Goal: Task Accomplishment & Management: Use online tool/utility

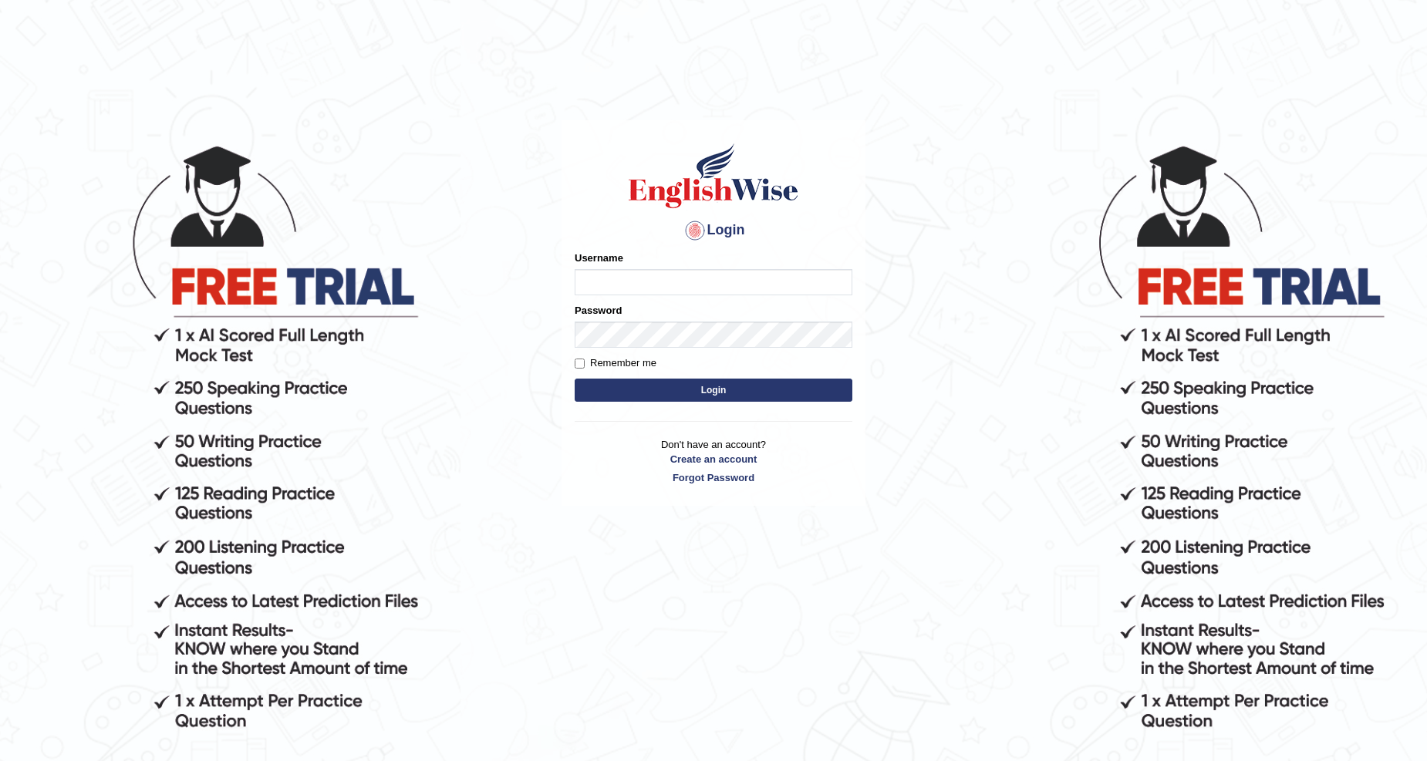
drag, startPoint x: 0, startPoint y: 0, endPoint x: 750, endPoint y: 274, distance: 798.7
click at [750, 274] on input "Username" at bounding box center [713, 282] width 278 height 26
type input "K"
type input "Kanwaljit098"
click at [574, 379] on button "Login" at bounding box center [713, 390] width 278 height 23
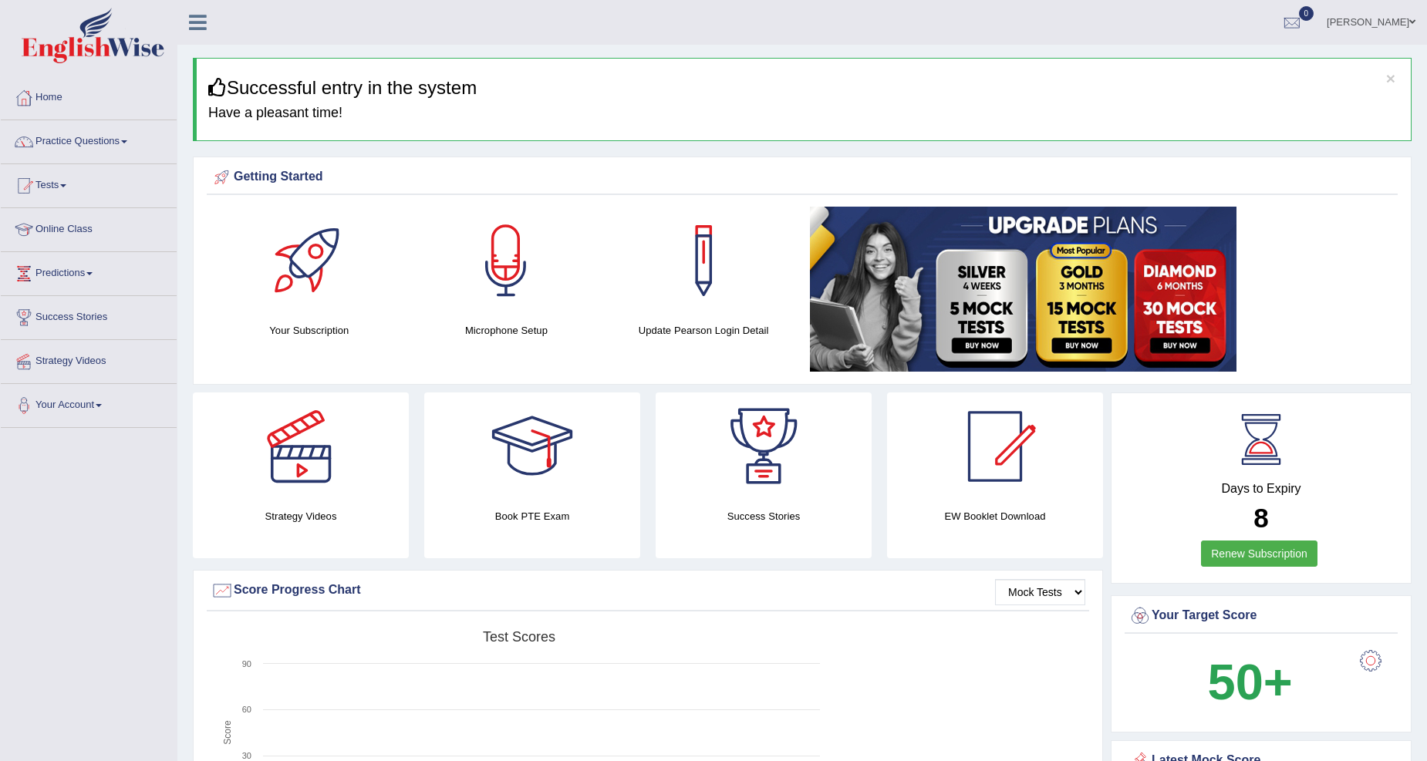
click at [74, 186] on link "Tests" at bounding box center [89, 183] width 176 height 39
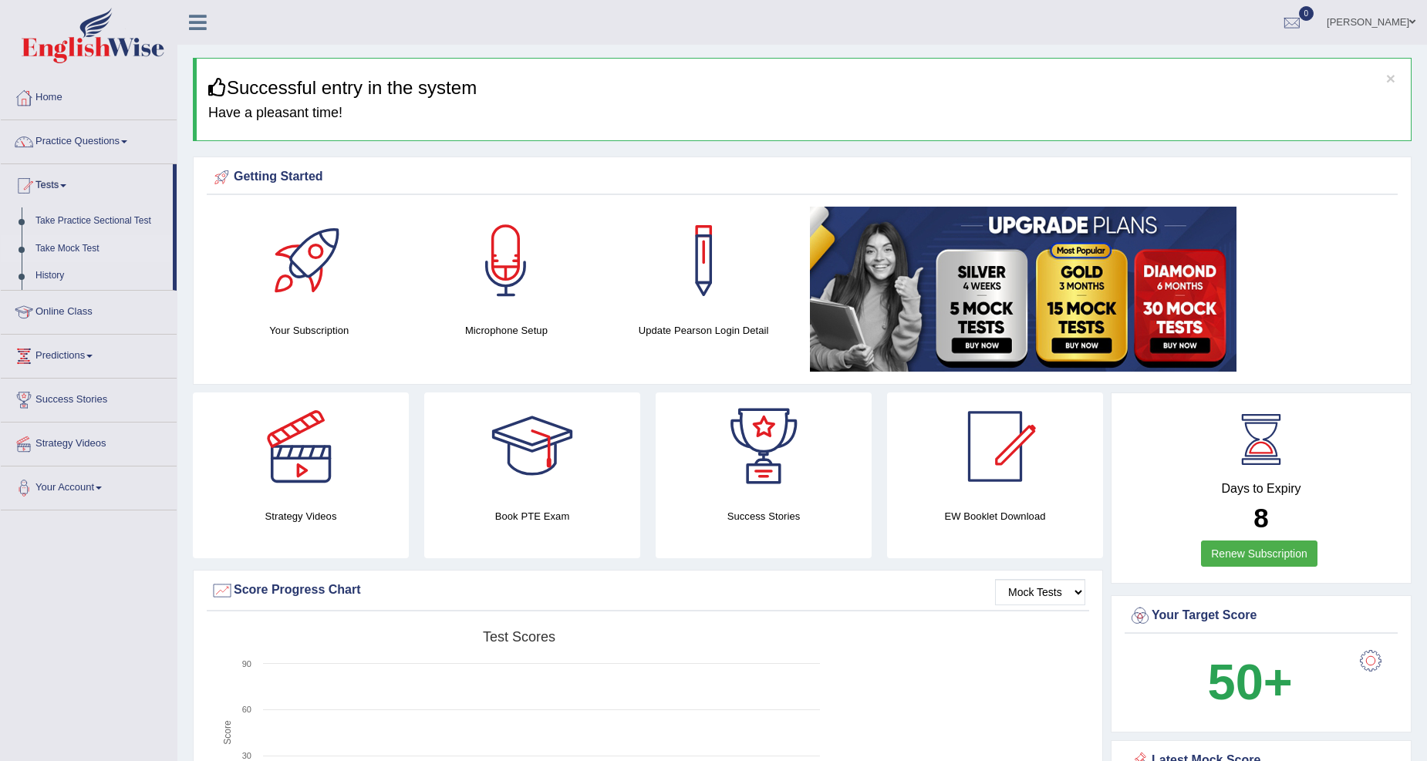
click at [106, 241] on link "Take Mock Test" at bounding box center [101, 249] width 144 height 28
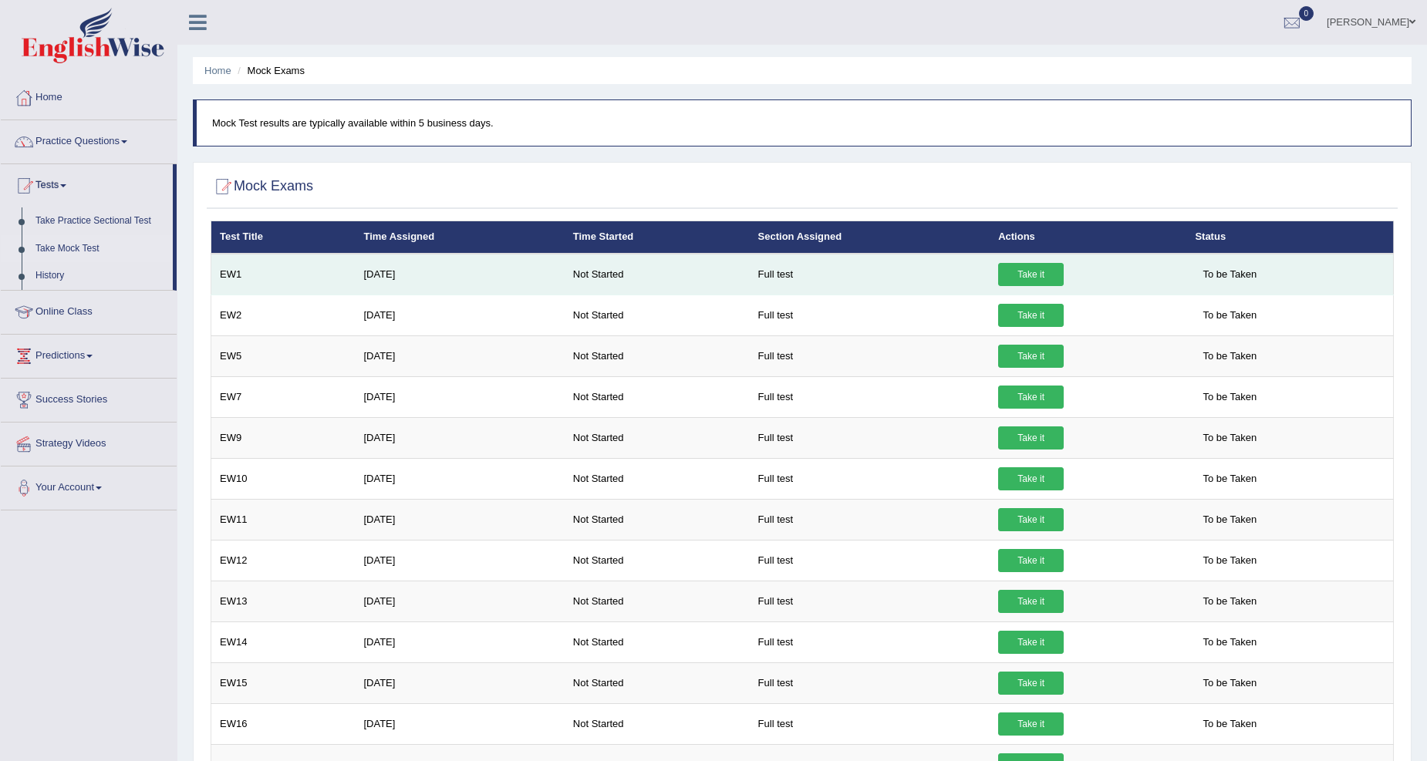
click at [1055, 273] on link "Take it" at bounding box center [1031, 274] width 66 height 23
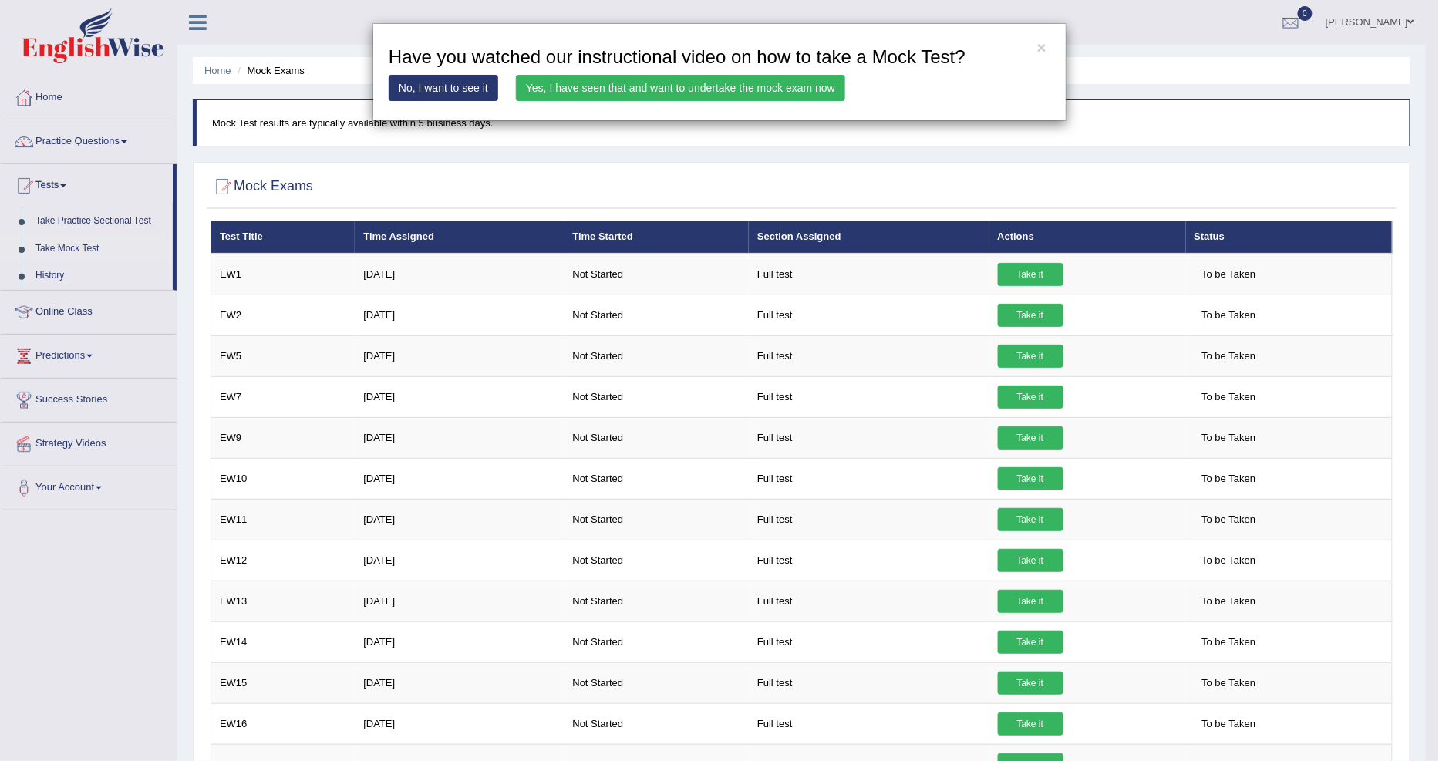
click at [1030, 268] on div "× Have you watched our instructional video on how to take a Mock Test? No, I wa…" at bounding box center [719, 380] width 1439 height 761
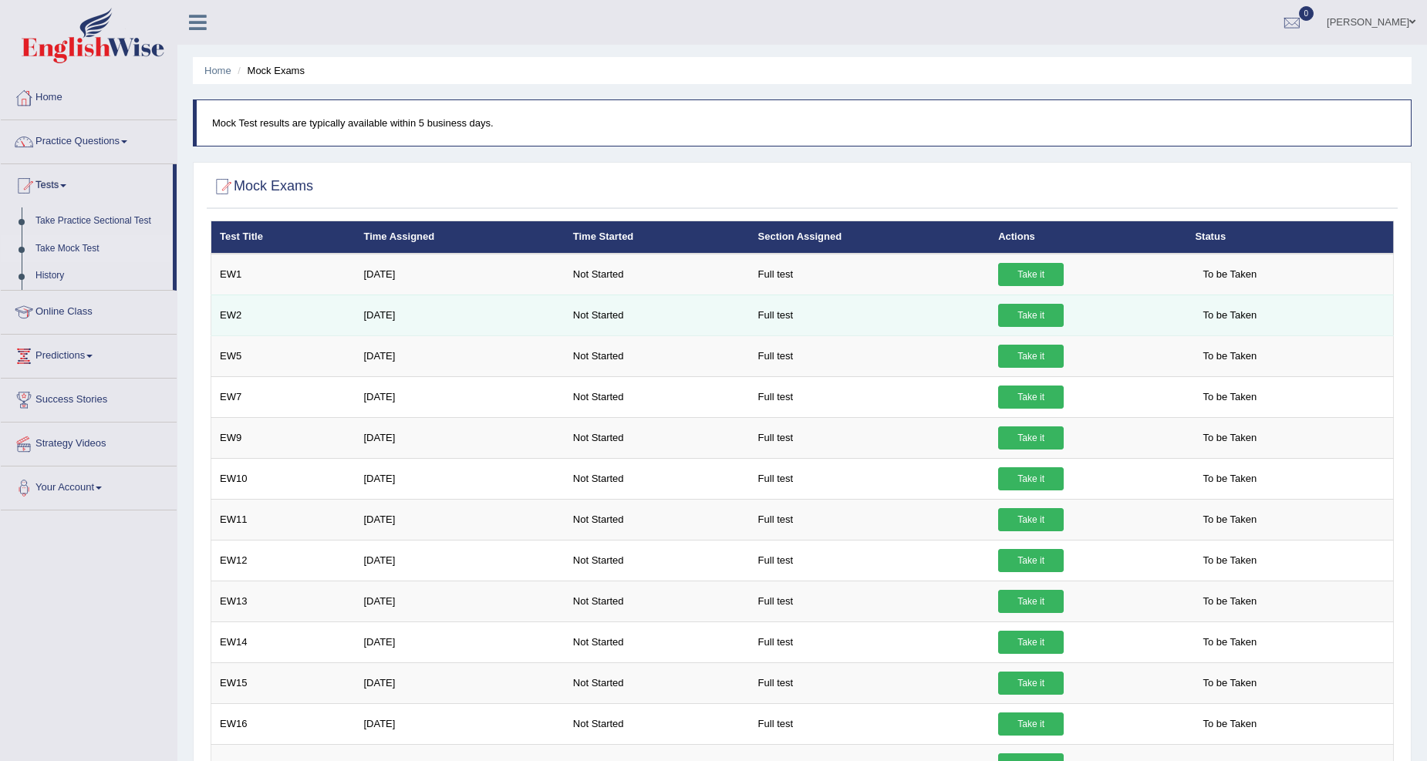
click at [1028, 311] on link "Take it" at bounding box center [1031, 315] width 66 height 23
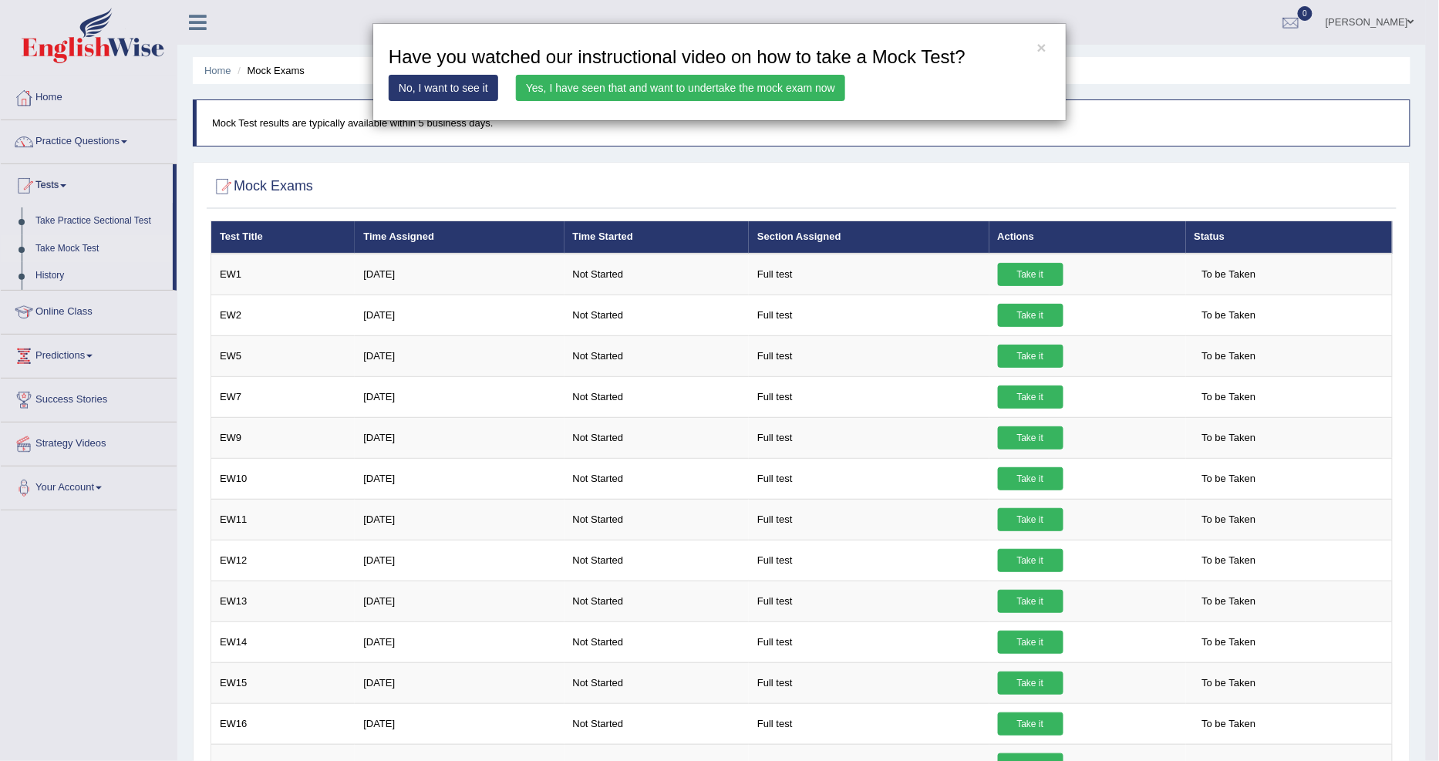
click at [727, 93] on link "Yes, I have seen that and want to undertake the mock exam now" at bounding box center [680, 88] width 329 height 26
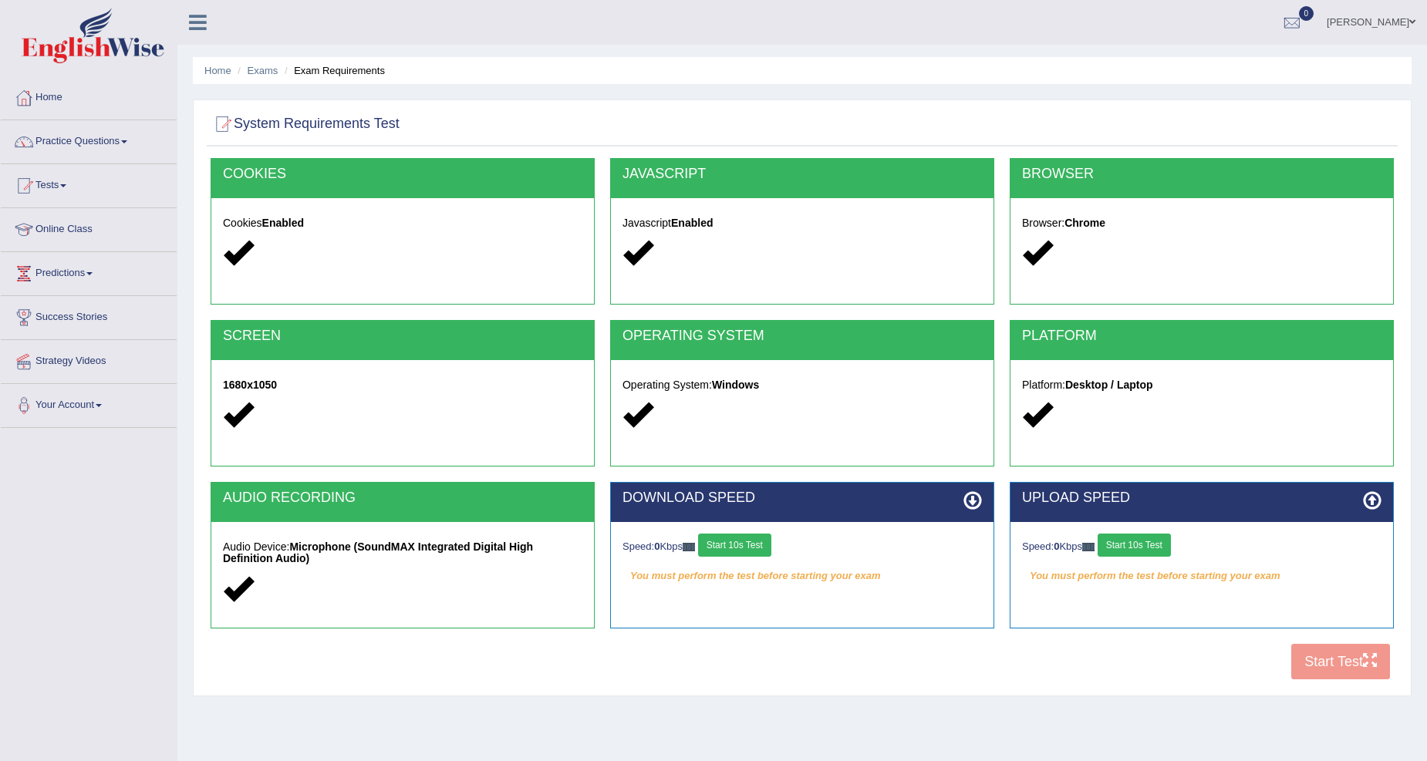
click at [756, 544] on button "Start 10s Test" at bounding box center [734, 545] width 73 height 23
click at [1146, 549] on button "Start 10s Test" at bounding box center [1133, 545] width 73 height 23
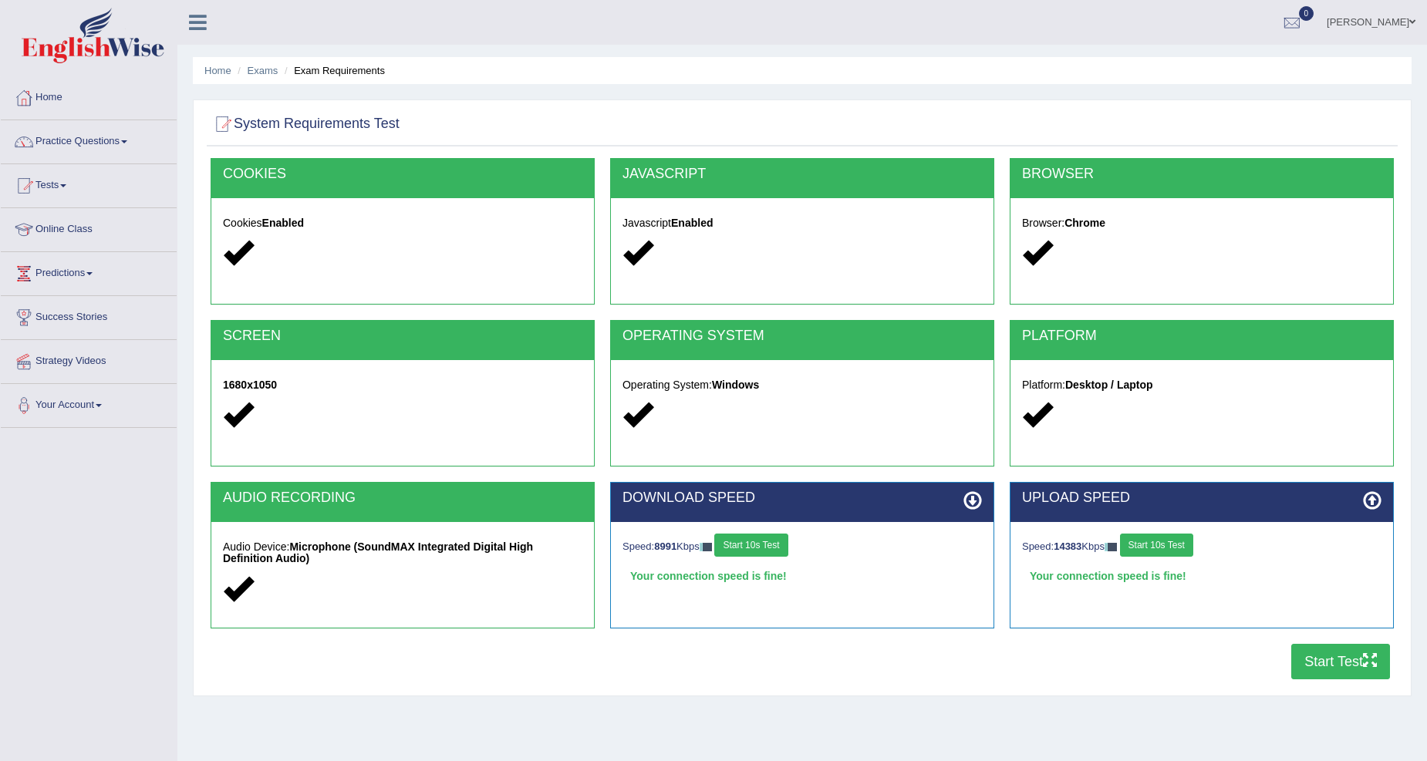
click at [1331, 665] on button "Start Test" at bounding box center [1340, 661] width 99 height 35
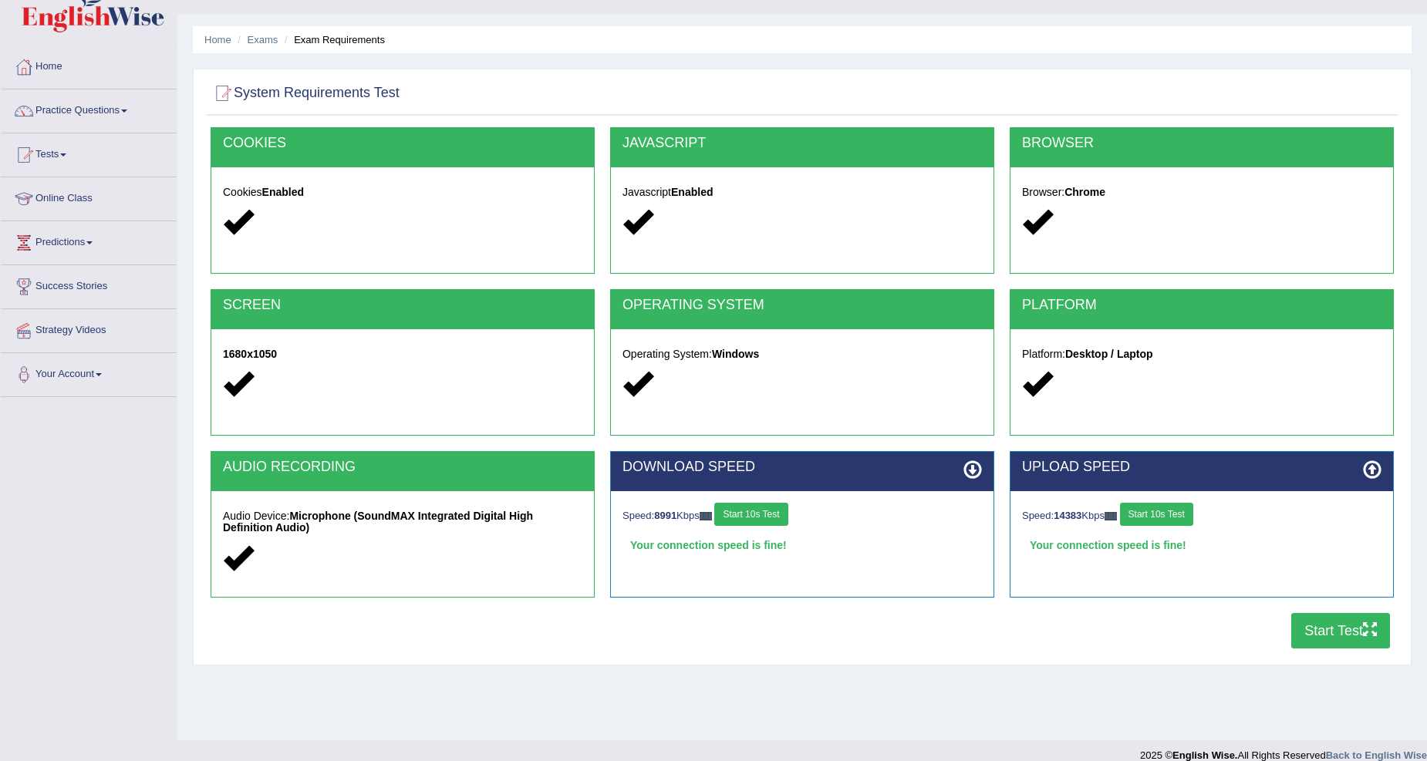
scroll to position [48, 0]
